Goal: Information Seeking & Learning: Find specific fact

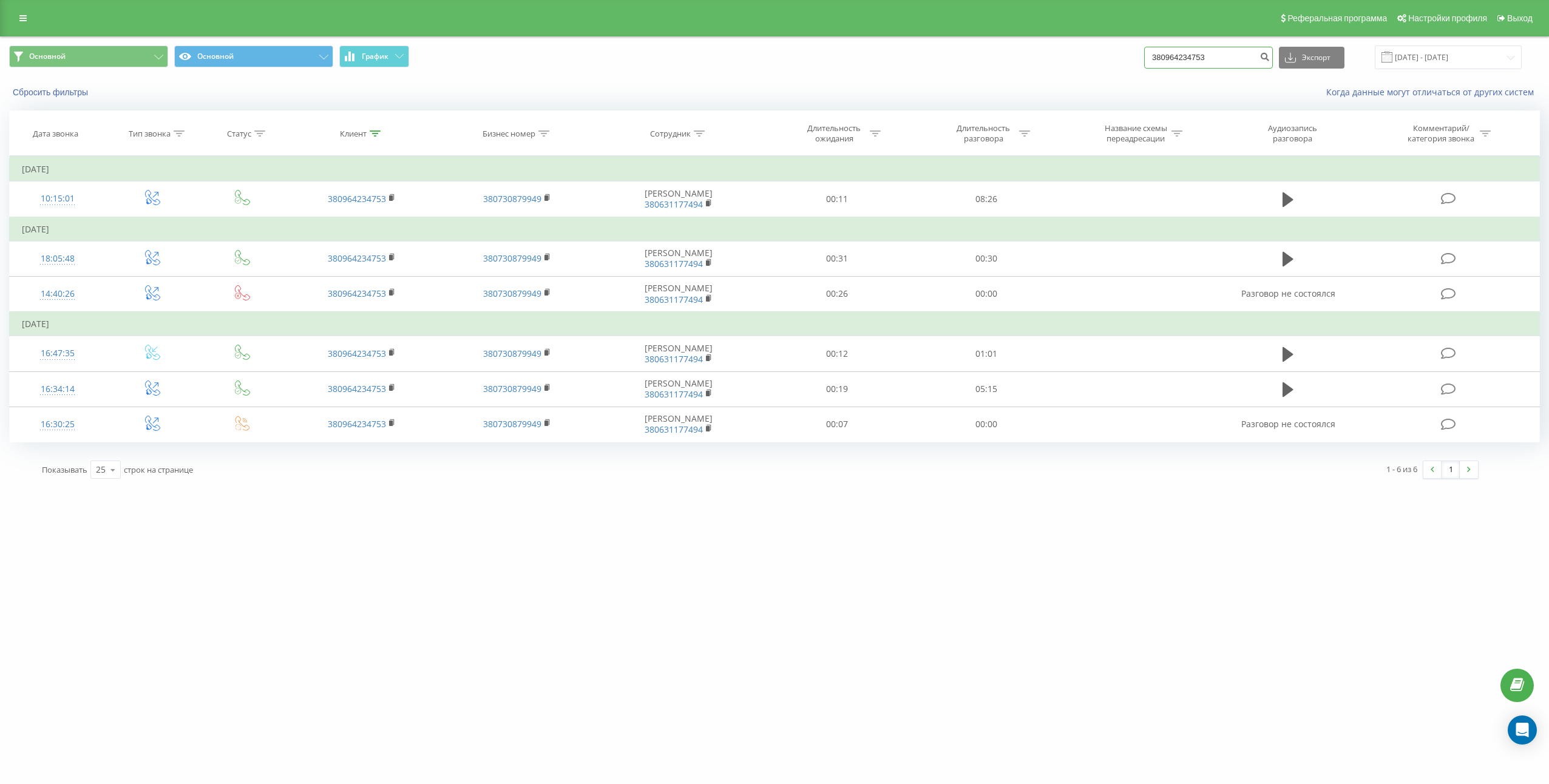
click at [1221, 53] on input "380964234753" at bounding box center [1208, 58] width 128 height 22
paste input "674026794"
type input "380674026794"
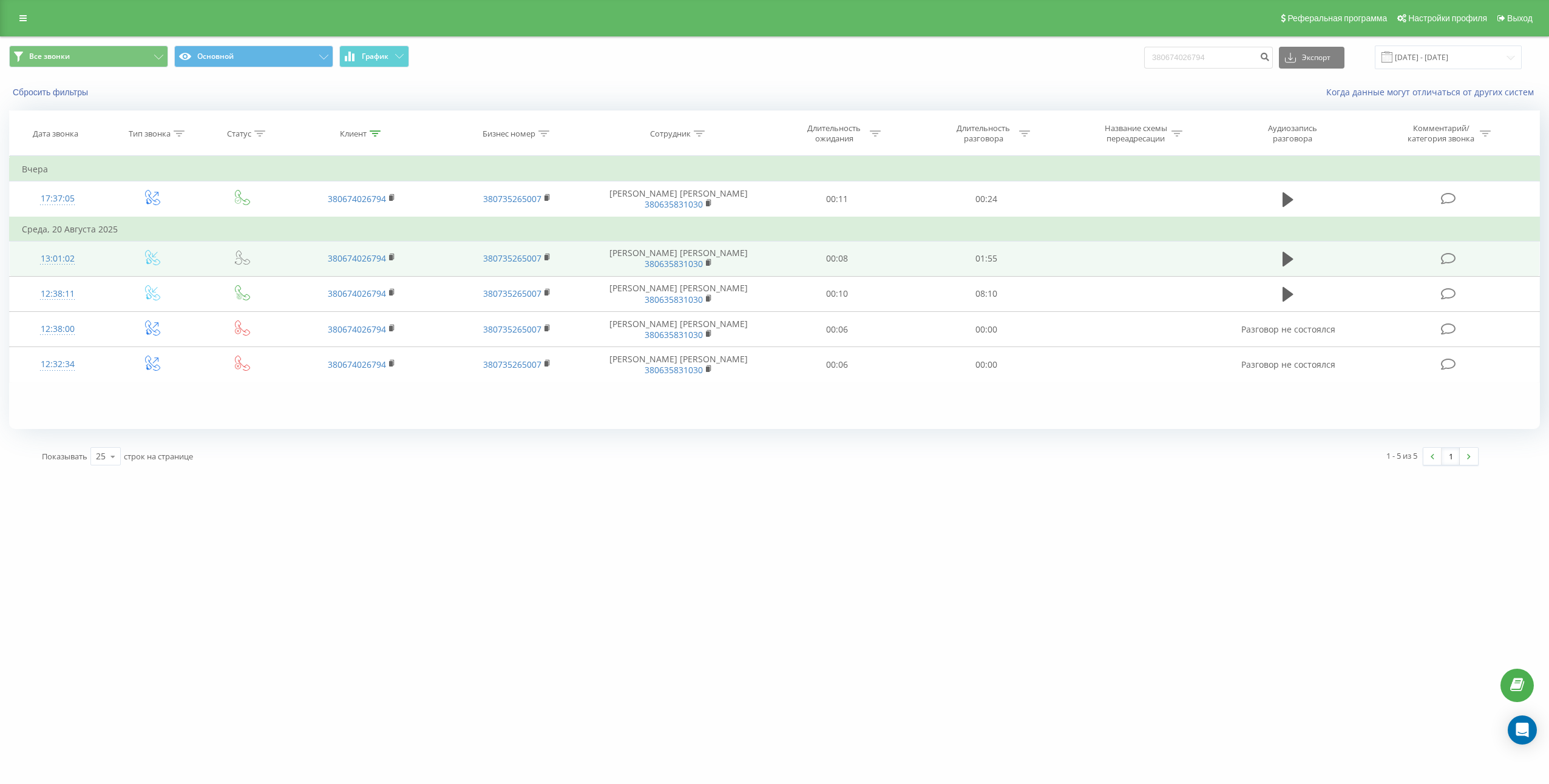
click at [1281, 247] on td at bounding box center [1288, 258] width 143 height 35
click at [1288, 253] on icon at bounding box center [1288, 259] width 11 height 17
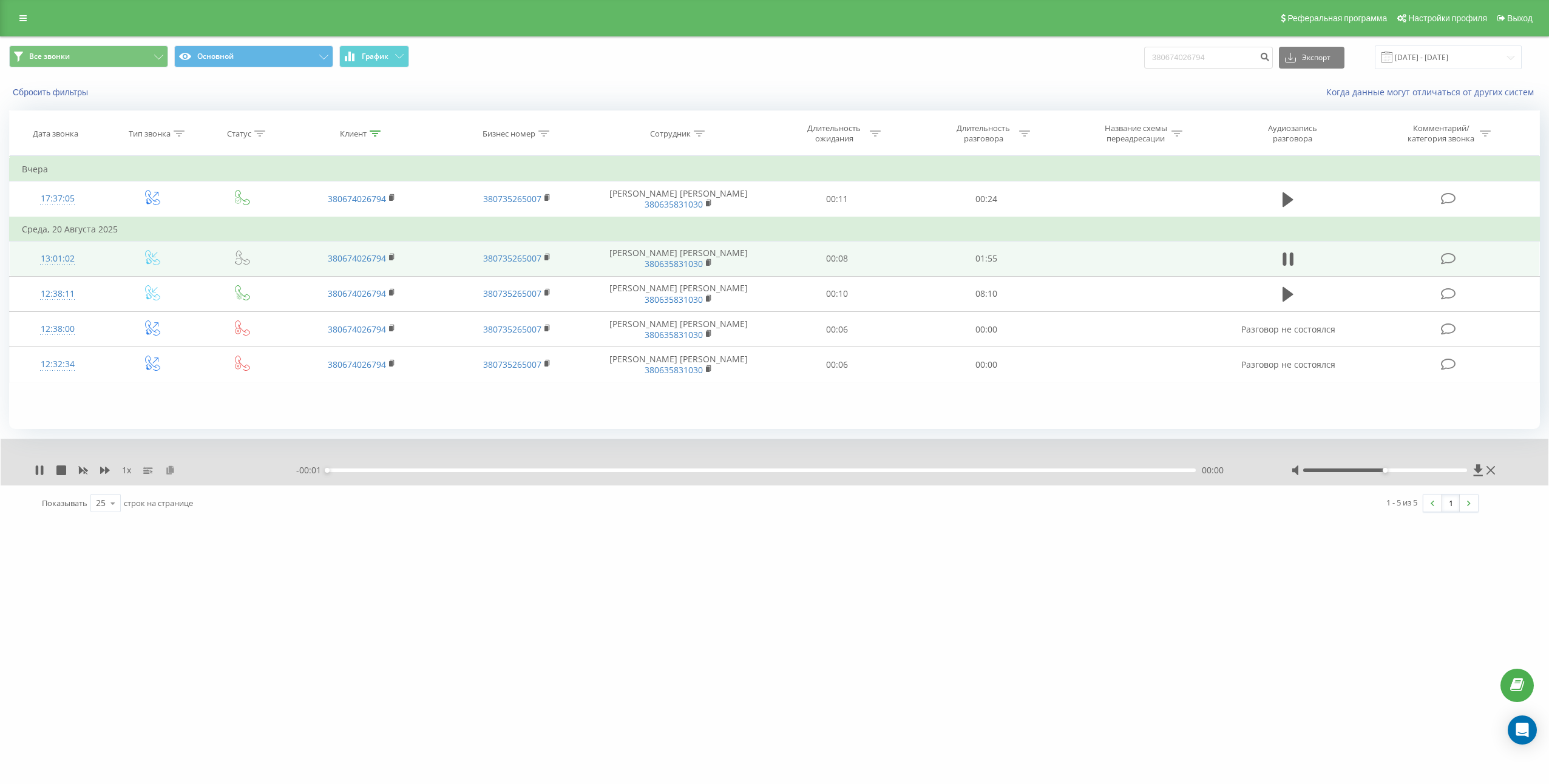
click at [170, 472] on icon at bounding box center [170, 470] width 10 height 9
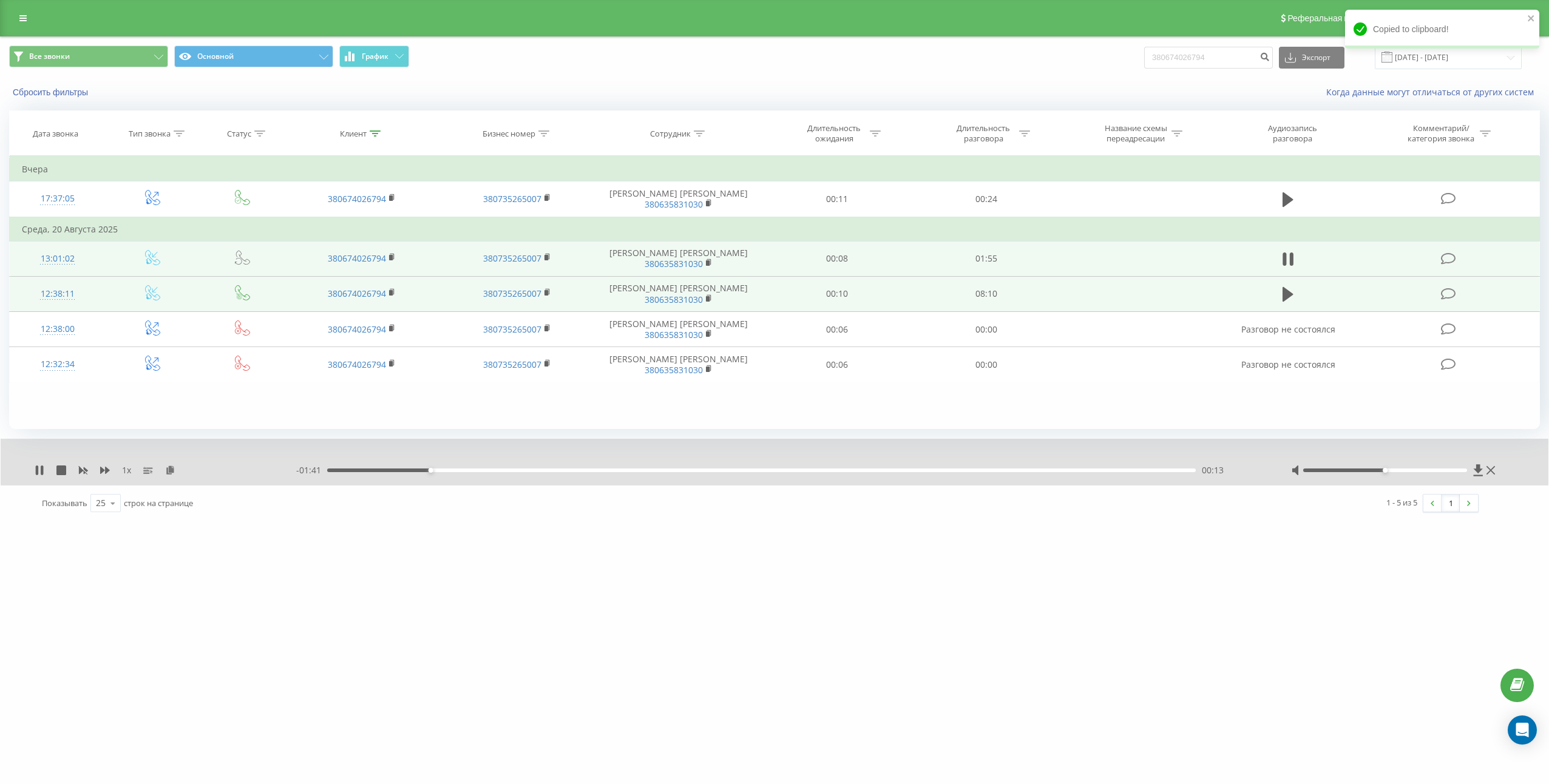
click at [993, 292] on td "08:10" at bounding box center [986, 294] width 150 height 35
click at [993, 296] on td "08:10" at bounding box center [986, 294] width 150 height 35
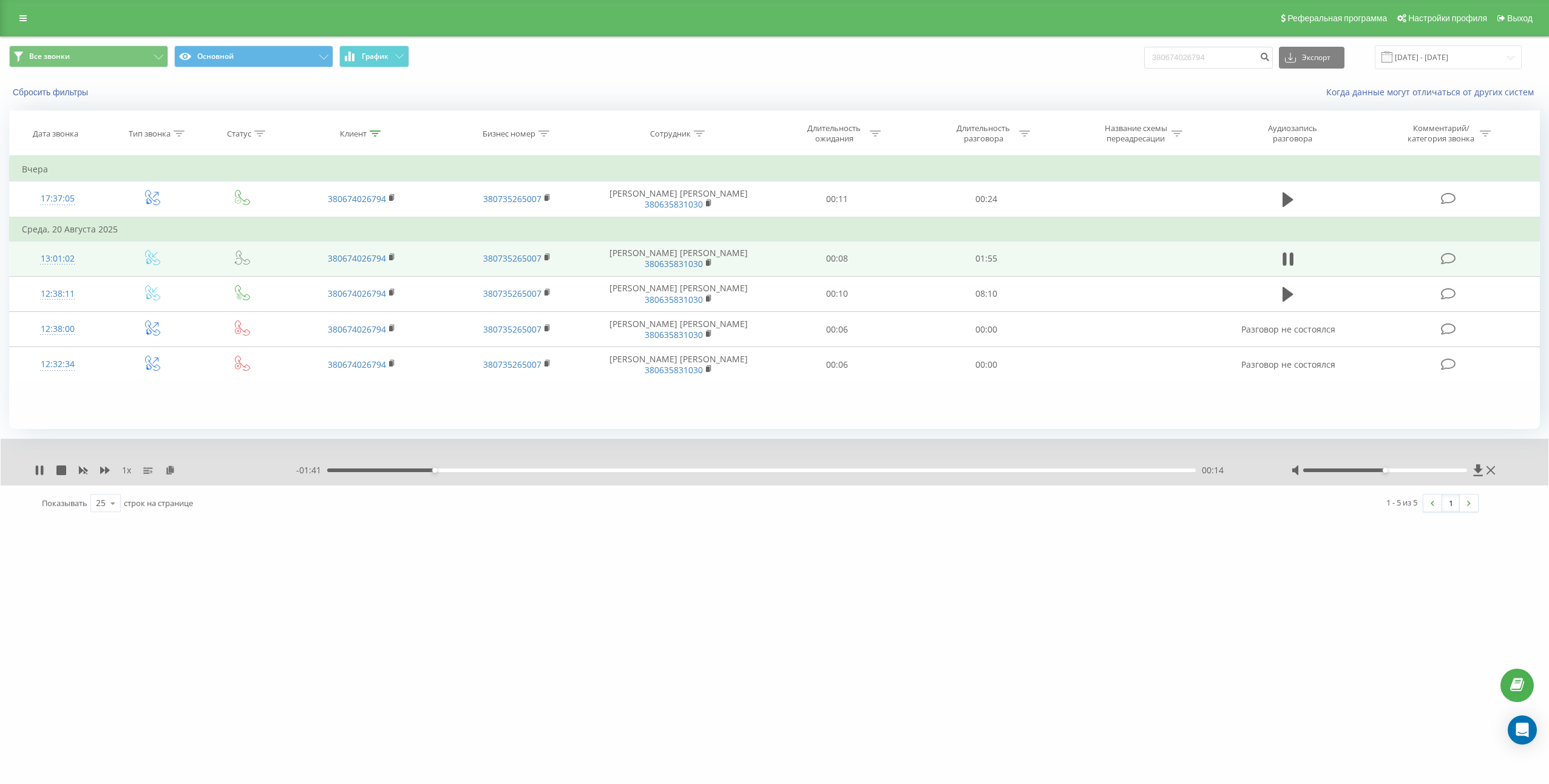
click at [992, 247] on td "01:55" at bounding box center [986, 258] width 150 height 35
click at [994, 260] on td "01:55" at bounding box center [986, 258] width 150 height 35
copy td "01:55"
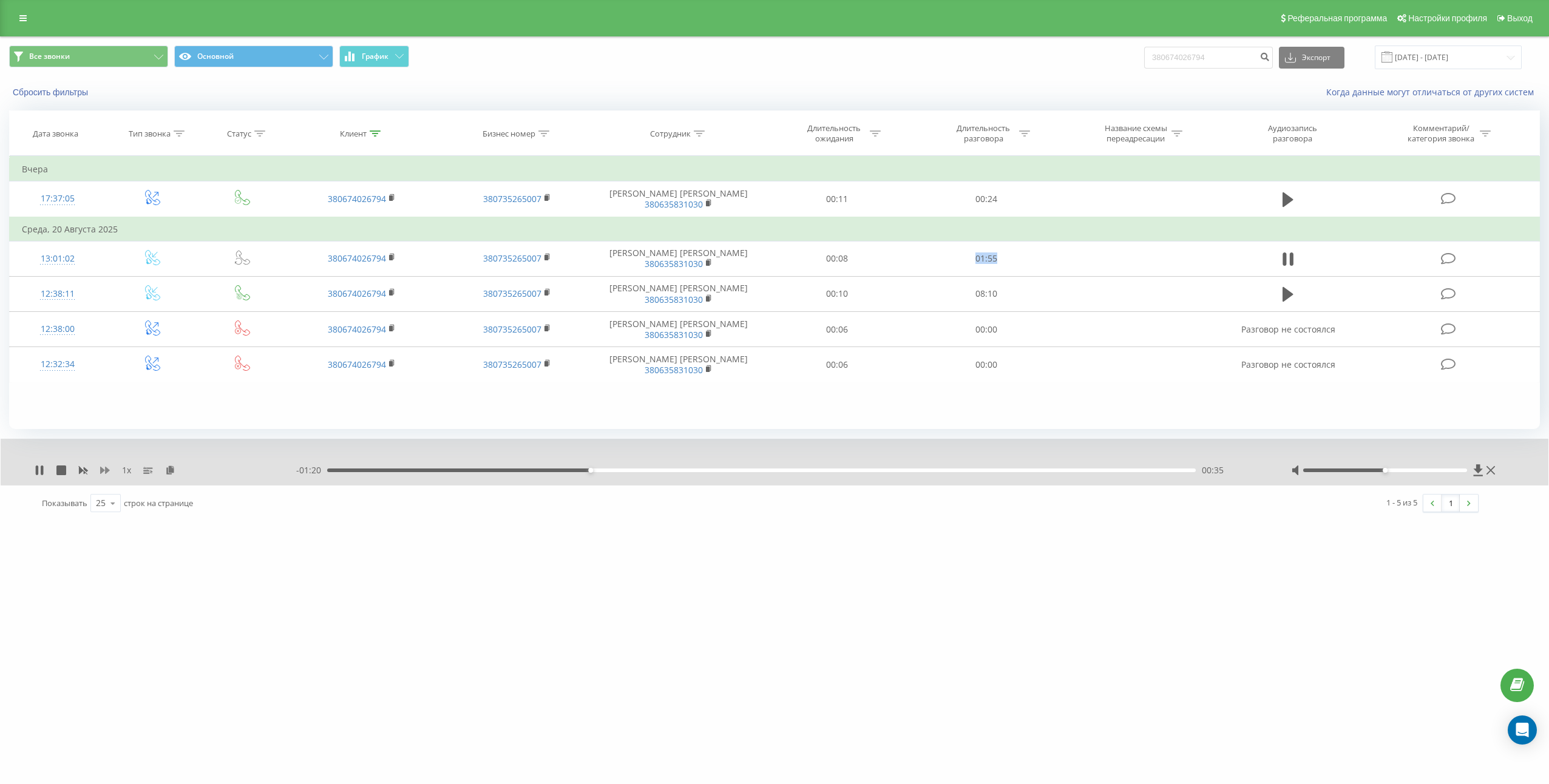
click at [107, 470] on icon at bounding box center [104, 470] width 9 height 7
click at [109, 468] on icon at bounding box center [104, 470] width 9 height 9
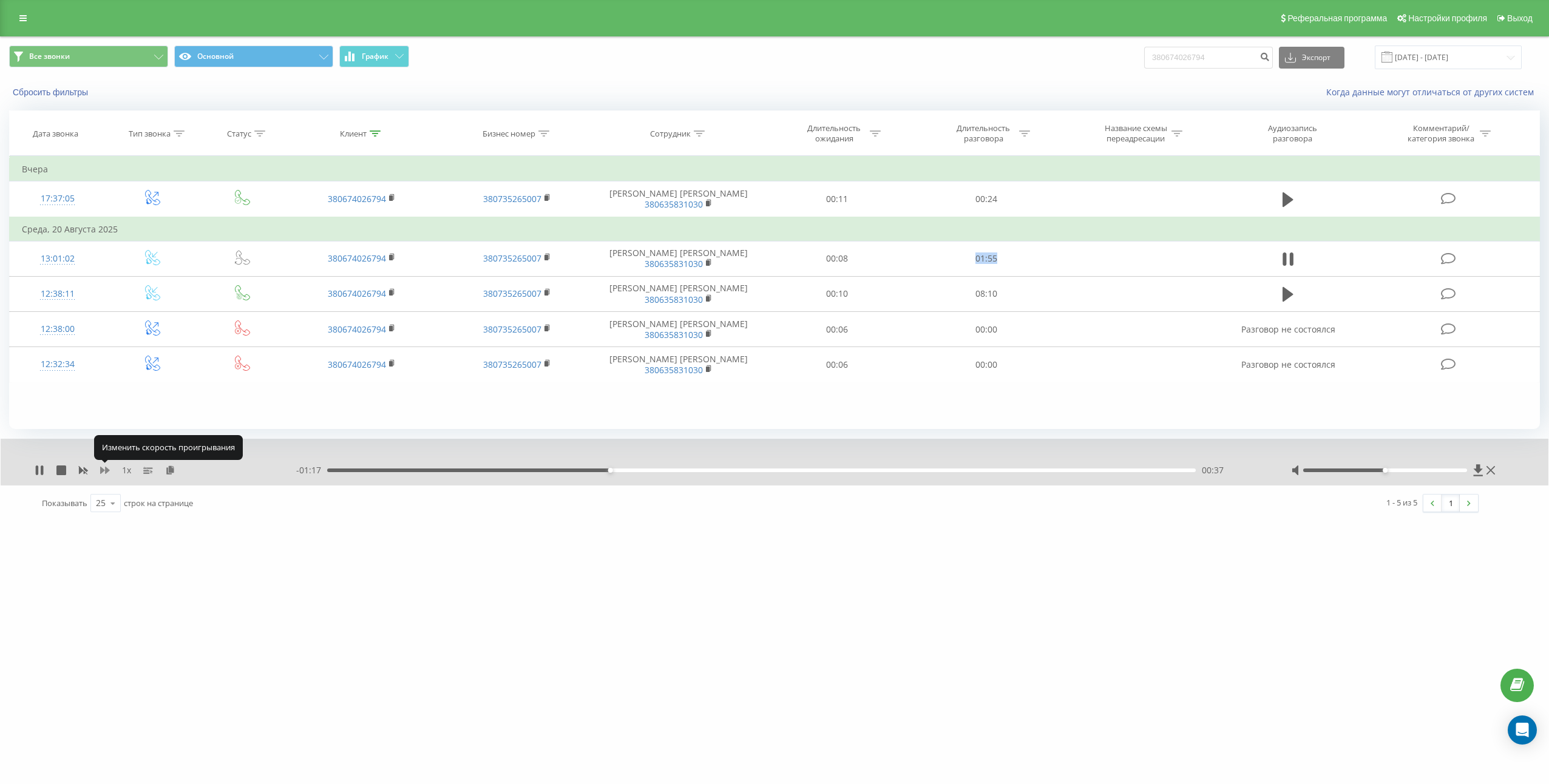
click at [109, 468] on icon at bounding box center [104, 470] width 9 height 9
click at [109, 472] on icon at bounding box center [104, 470] width 9 height 9
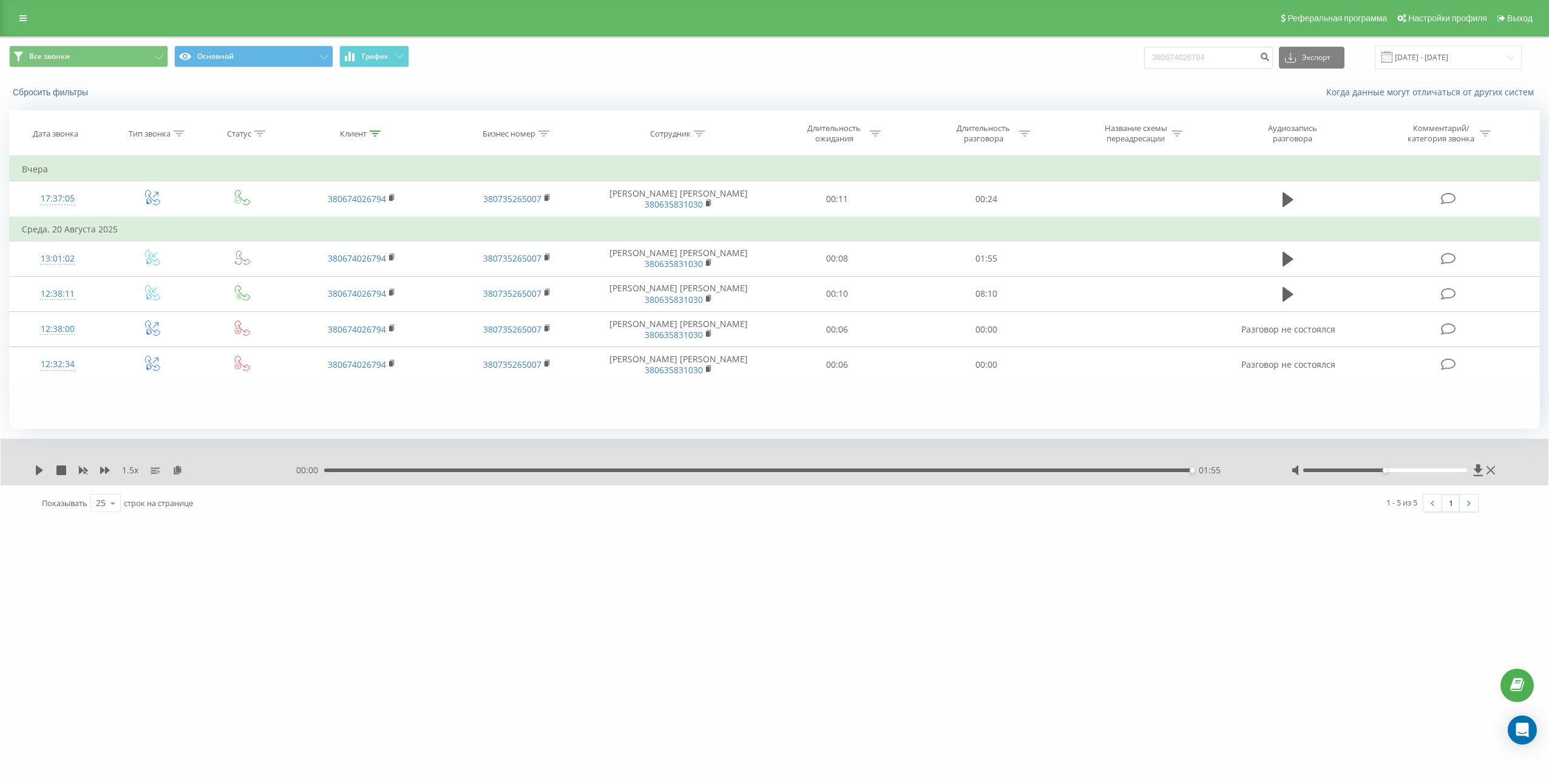
click at [1094, 473] on div "00:00 01:55 01:55" at bounding box center [779, 470] width 965 height 12
click at [1094, 473] on div "00:00 01:55 01:55" at bounding box center [779, 470] width 965 height 12
click at [1093, 471] on div "01:55" at bounding box center [758, 470] width 868 height 4
click at [44, 473] on icon at bounding box center [39, 470] width 9 height 9
click at [978, 470] on div "01:43" at bounding box center [761, 470] width 868 height 4
